Goal: Transaction & Acquisition: Purchase product/service

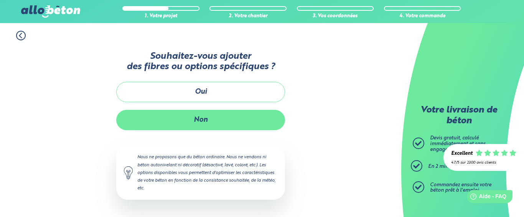
click at [225, 113] on button "Non" at bounding box center [200, 120] width 169 height 20
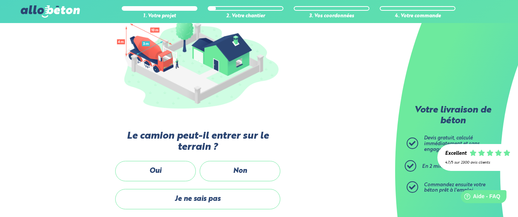
scroll to position [105, 0]
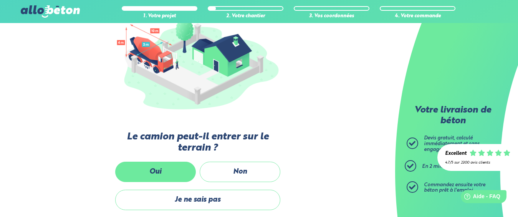
click at [140, 172] on label "Oui" at bounding box center [155, 172] width 81 height 20
click at [0, 0] on input "Oui" at bounding box center [0, 0] width 0 height 0
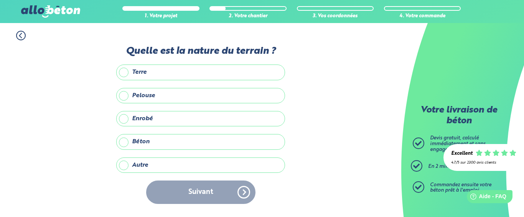
click at [19, 36] on icon at bounding box center [21, 36] width 10 height 10
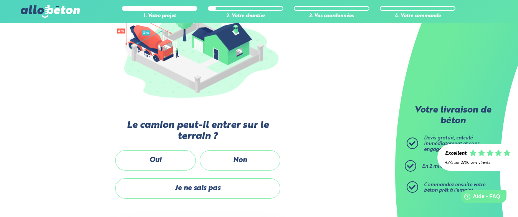
scroll to position [129, 0]
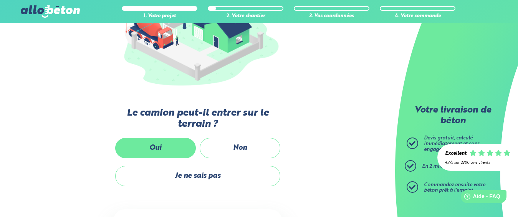
click at [165, 144] on label "Oui" at bounding box center [155, 148] width 81 height 20
click at [0, 0] on input "Oui" at bounding box center [0, 0] width 0 height 0
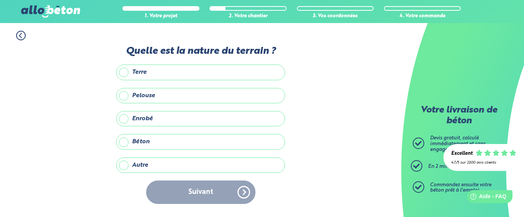
click at [140, 73] on label "Terre" at bounding box center [200, 71] width 169 height 15
click at [0, 0] on input "Terre" at bounding box center [0, 0] width 0 height 0
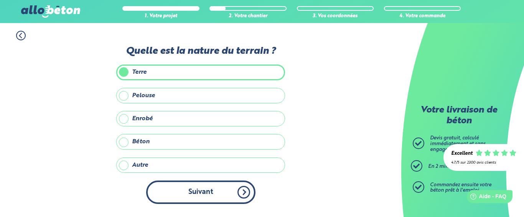
click at [178, 187] on button "Suivant" at bounding box center [200, 191] width 109 height 23
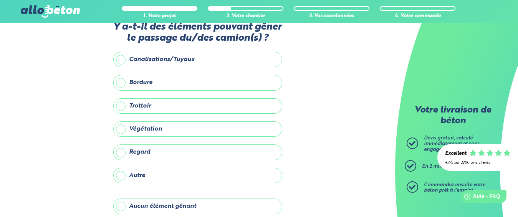
scroll to position [17, 0]
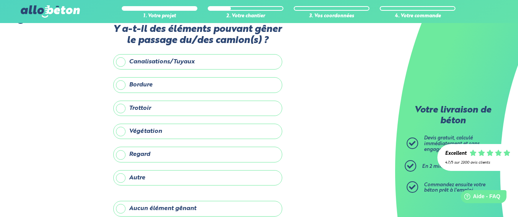
click at [178, 158] on label "Regard" at bounding box center [197, 154] width 169 height 15
click at [0, 0] on input "Regard" at bounding box center [0, 0] width 0 height 0
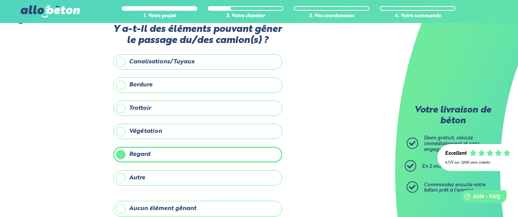
click at [184, 87] on label "Bordure" at bounding box center [197, 84] width 169 height 15
click at [0, 0] on input "Bordure" at bounding box center [0, 0] width 0 height 0
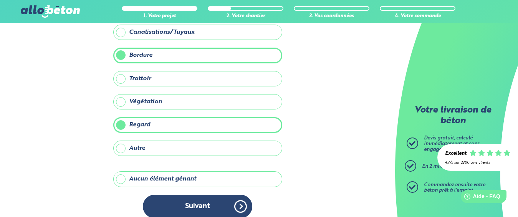
scroll to position [55, 0]
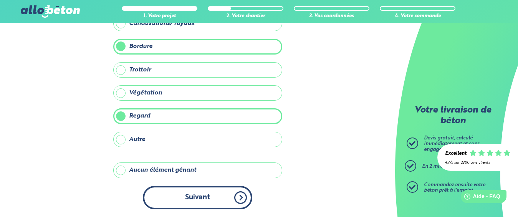
click at [183, 203] on button "Suivant" at bounding box center [197, 197] width 109 height 23
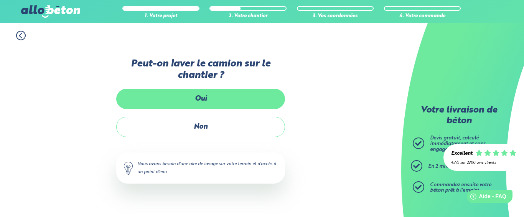
click at [206, 97] on label "Oui" at bounding box center [200, 99] width 169 height 20
click at [0, 0] on input "Oui" at bounding box center [0, 0] width 0 height 0
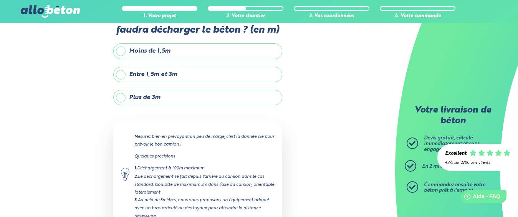
scroll to position [48, 0]
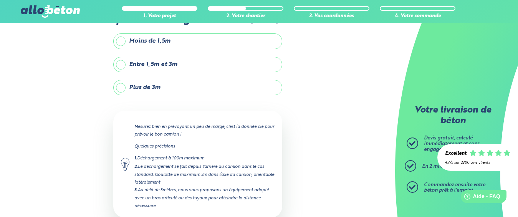
click at [185, 89] on label "Plus de 3m" at bounding box center [197, 87] width 169 height 15
click at [0, 0] on input "Plus de 3m" at bounding box center [0, 0] width 0 height 0
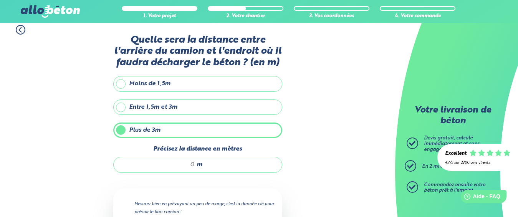
scroll to position [5, 0]
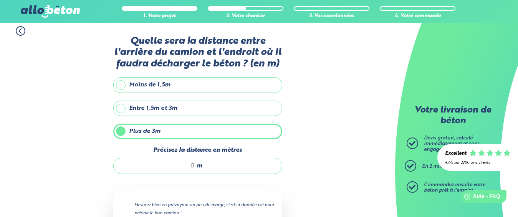
click at [191, 163] on input "Précisez la distance en mètres" at bounding box center [157, 166] width 73 height 8
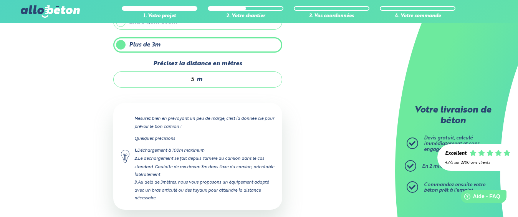
scroll to position [130, 0]
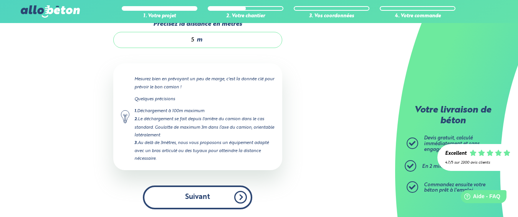
type input "5"
click at [160, 202] on button "Suivant" at bounding box center [197, 196] width 109 height 23
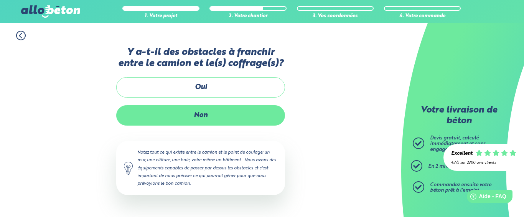
click at [208, 115] on label "Non" at bounding box center [200, 115] width 169 height 20
click at [0, 0] on input "Non" at bounding box center [0, 0] width 0 height 0
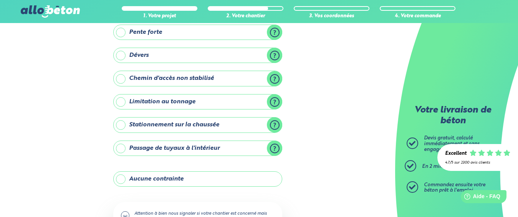
scroll to position [80, 0]
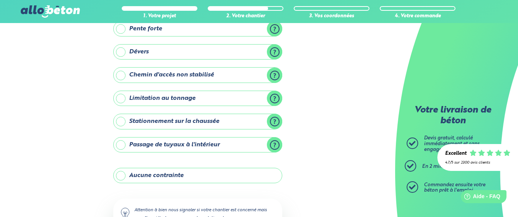
click at [132, 172] on label "Aucune contrainte" at bounding box center [197, 175] width 169 height 15
click at [0, 0] on input "Aucune contrainte" at bounding box center [0, 0] width 0 height 0
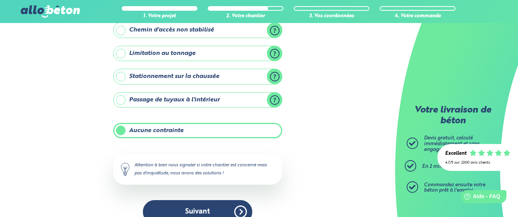
scroll to position [128, 0]
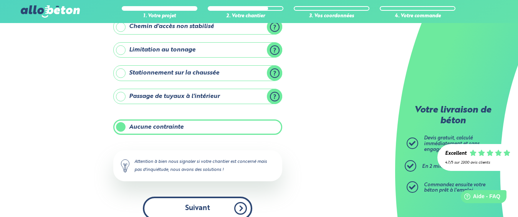
click at [201, 212] on button "Suivant" at bounding box center [197, 207] width 109 height 23
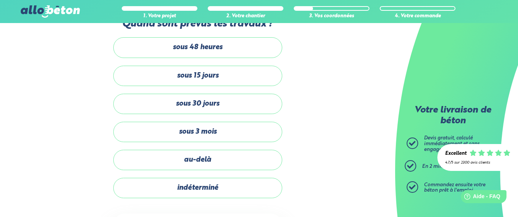
scroll to position [28, 0]
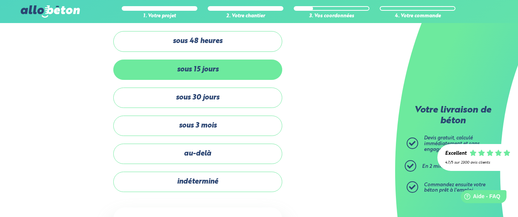
click at [193, 72] on label "sous 15 jours" at bounding box center [197, 69] width 169 height 20
click at [0, 0] on input "sous 15 jours" at bounding box center [0, 0] width 0 height 0
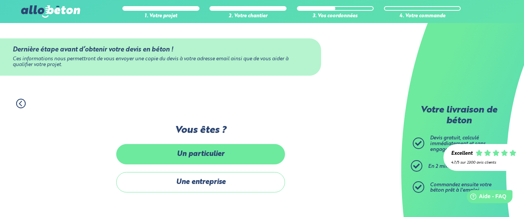
click at [177, 158] on label "Un particulier" at bounding box center [200, 154] width 169 height 20
click at [0, 0] on input "Un particulier" at bounding box center [0, 0] width 0 height 0
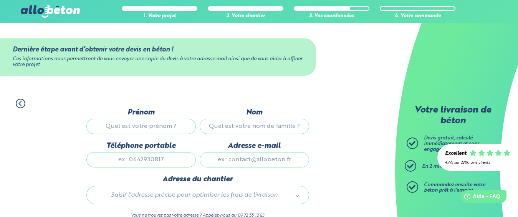
click at [162, 128] on input "Prénom" at bounding box center [140, 126] width 109 height 15
type input "eva"
click at [223, 127] on input "Nom" at bounding box center [254, 126] width 109 height 15
type input "[PERSON_NAME]"
click at [164, 155] on input "Téléphone portable" at bounding box center [140, 159] width 109 height 15
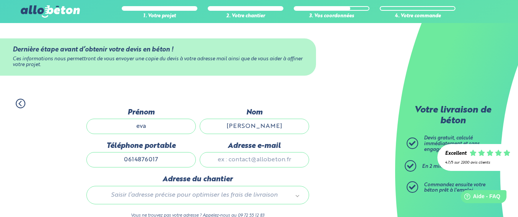
type input "0614876017"
click at [244, 159] on input "Adresse e-mail" at bounding box center [254, 159] width 109 height 15
type input "[EMAIL_ADDRESS][DOMAIN_NAME]"
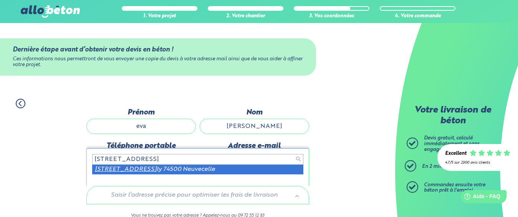
type input "[STREET_ADDRESS]"
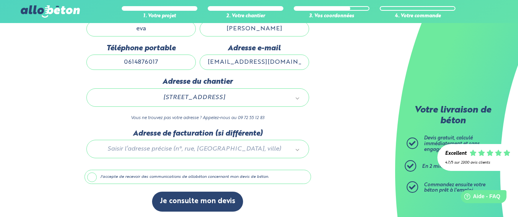
scroll to position [100, 0]
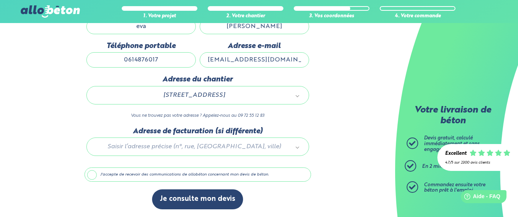
click at [100, 175] on label "J'accepte de recevoir des communications de allobéton concernant mon devis de b…" at bounding box center [197, 174] width 226 height 15
click at [0, 0] on input "J'accepte de recevoir des communications de allobéton concernant mon devis de b…" at bounding box center [0, 0] width 0 height 0
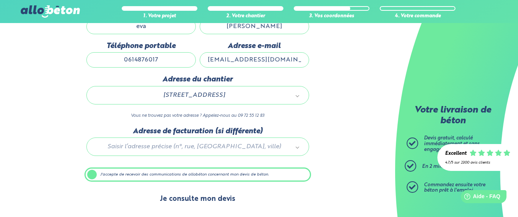
click at [200, 193] on button "Je consulte mon devis" at bounding box center [197, 199] width 91 height 20
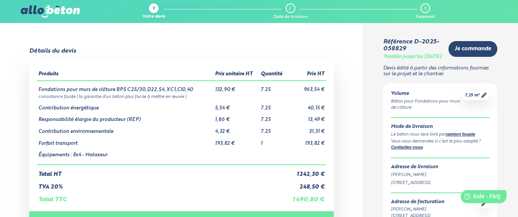
drag, startPoint x: 472, startPoint y: 0, endPoint x: 481, endPoint y: 11, distance: 14.2
click at [481, 11] on div "1 Votre devis 2 Date de livraison 3 Paiement 09 72 55 12 83 Conseils et Appel G…" at bounding box center [259, 11] width 518 height 23
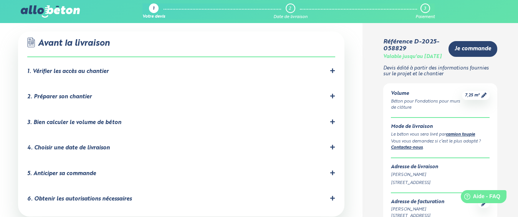
scroll to position [456, 0]
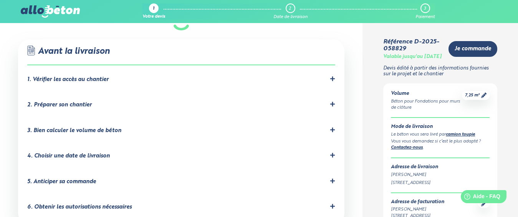
click at [333, 152] on icon at bounding box center [332, 154] width 5 height 5
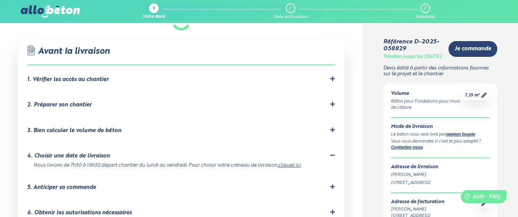
click at [294, 163] on link "cliquez ici" at bounding box center [289, 165] width 23 height 5
click at [89, 184] on div "5. Anticiper sa commande" at bounding box center [61, 187] width 69 height 7
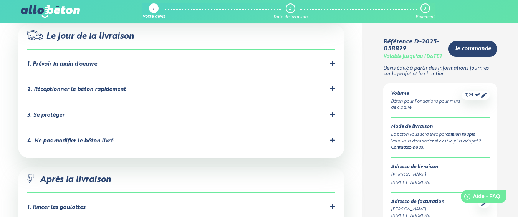
scroll to position [685, 0]
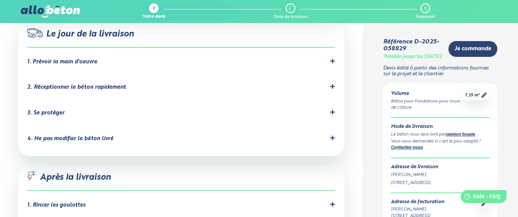
click at [335, 59] on icon at bounding box center [332, 61] width 5 height 5
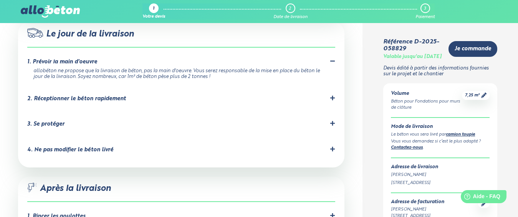
click at [327, 87] on li "2. Réceptionner le béton rapidement" at bounding box center [181, 100] width 308 height 26
click at [330, 95] on icon at bounding box center [332, 97] width 5 height 5
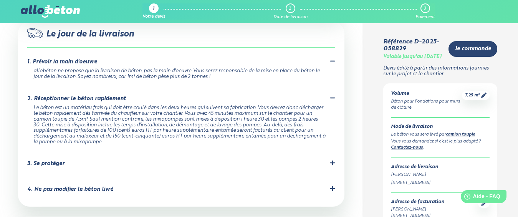
click at [330, 160] on icon at bounding box center [332, 162] width 5 height 5
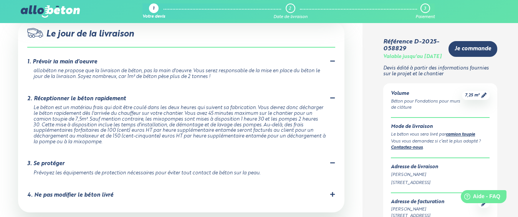
click at [333, 191] on icon at bounding box center [332, 193] width 5 height 5
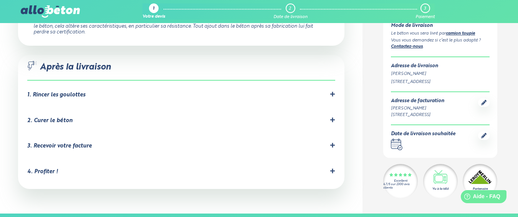
scroll to position [875, 0]
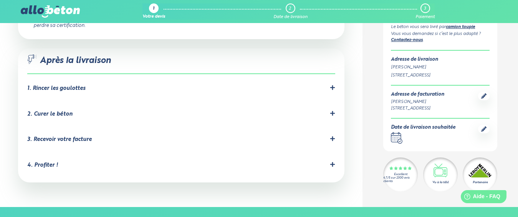
click at [329, 85] on div "1. Rincer les goulottes" at bounding box center [181, 88] width 308 height 7
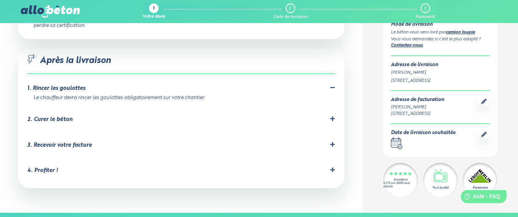
click at [333, 116] on icon at bounding box center [332, 118] width 5 height 5
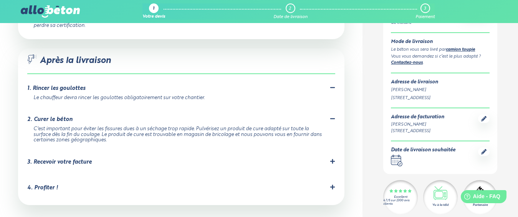
click at [292, 158] on div "3. Recevoir votre facture" at bounding box center [181, 161] width 308 height 7
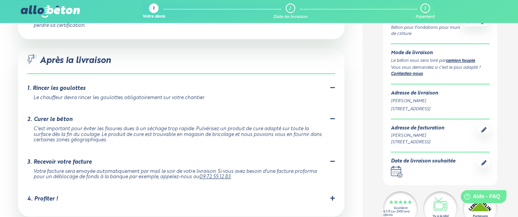
click at [300, 195] on div "4. Profiter !" at bounding box center [181, 198] width 308 height 7
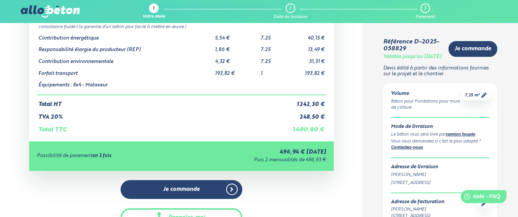
scroll to position [0, 0]
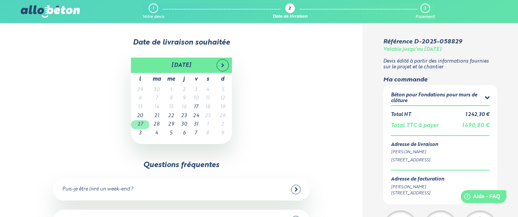
click at [139, 126] on td "27" at bounding box center [140, 124] width 18 height 9
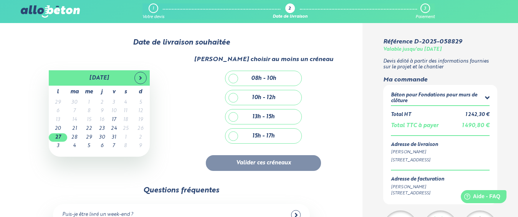
click at [235, 100] on div "10h - 12h" at bounding box center [263, 97] width 76 height 15
checkbox input "true"
click at [246, 157] on button "Valider ces créneaux" at bounding box center [263, 163] width 115 height 16
